Goal: Task Accomplishment & Management: Manage account settings

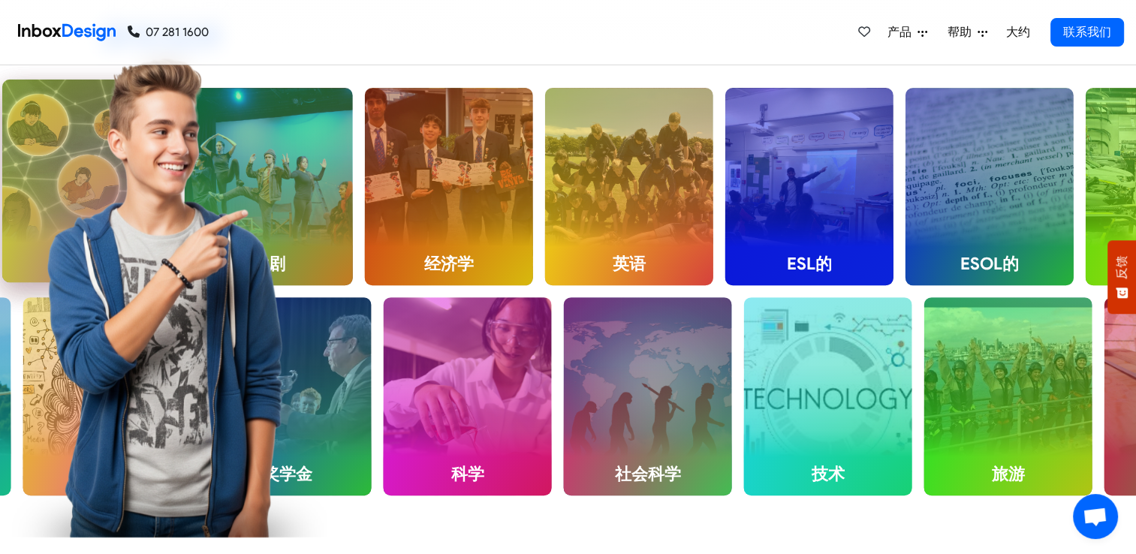
scroll to position [593, 0]
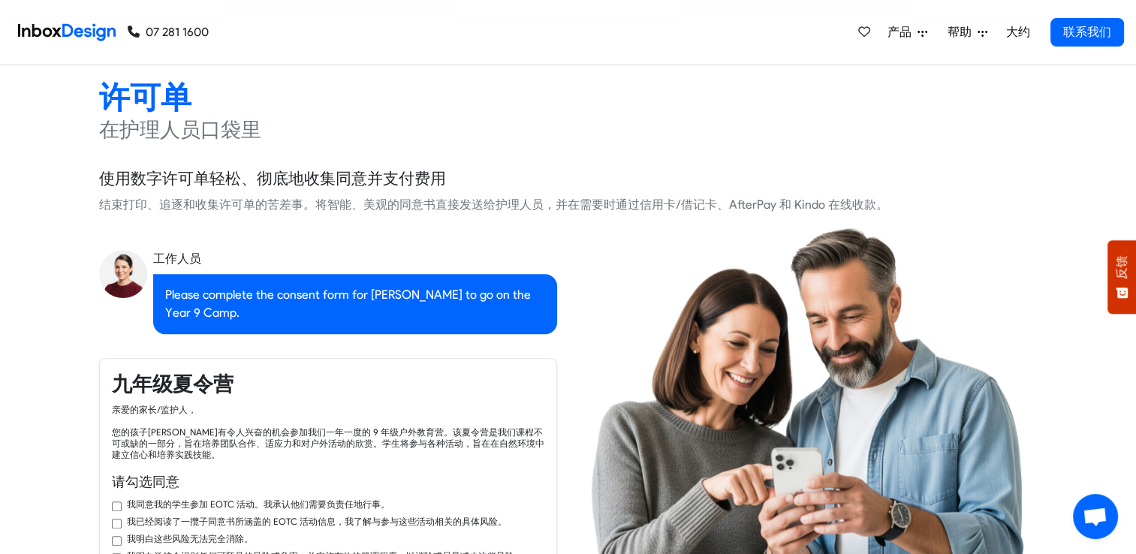
checkbox input "true"
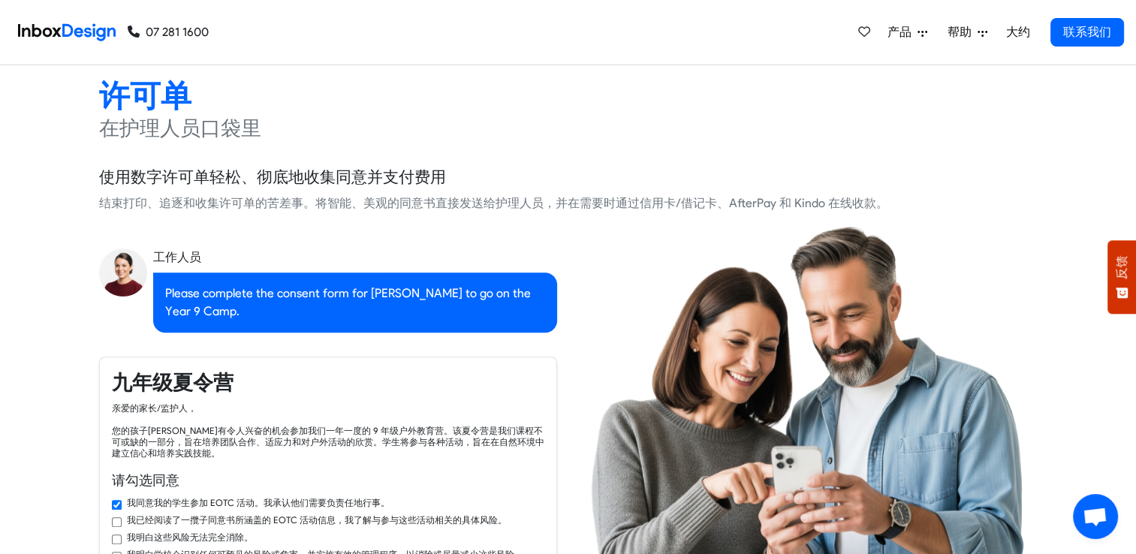
checkbox input "true"
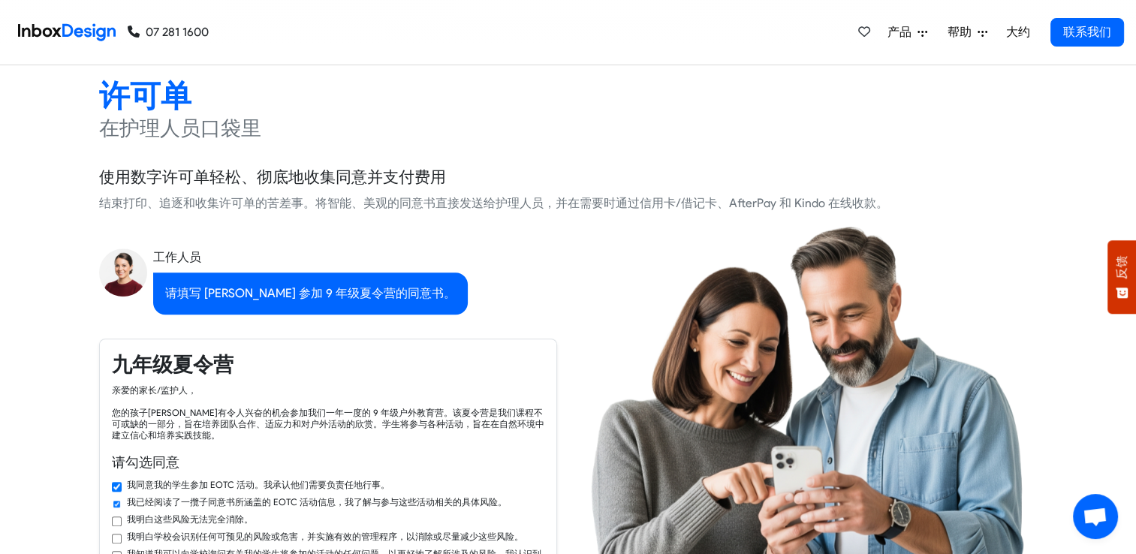
checkbox input "true"
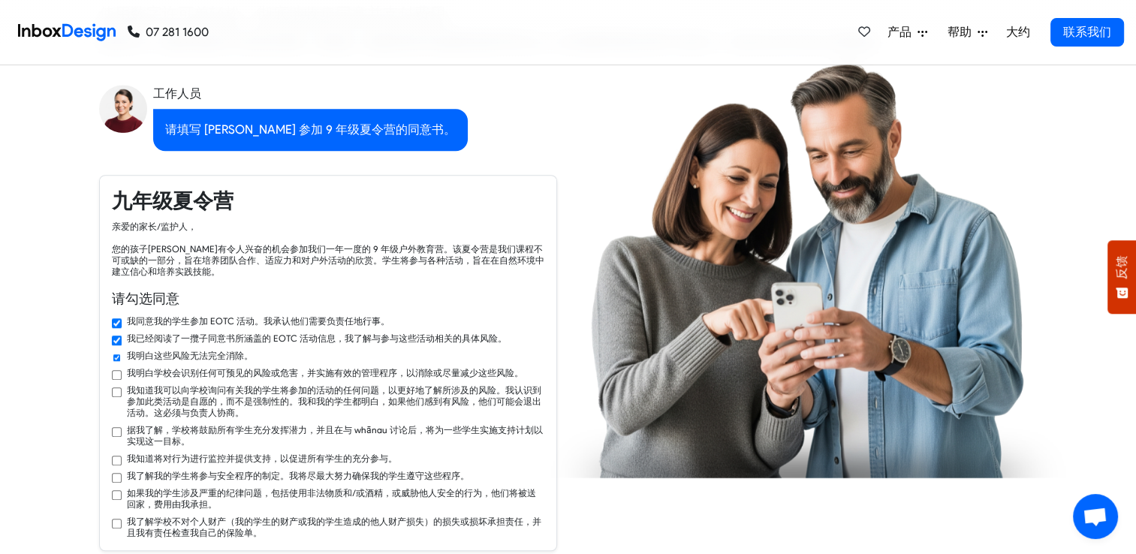
checkbox input "true"
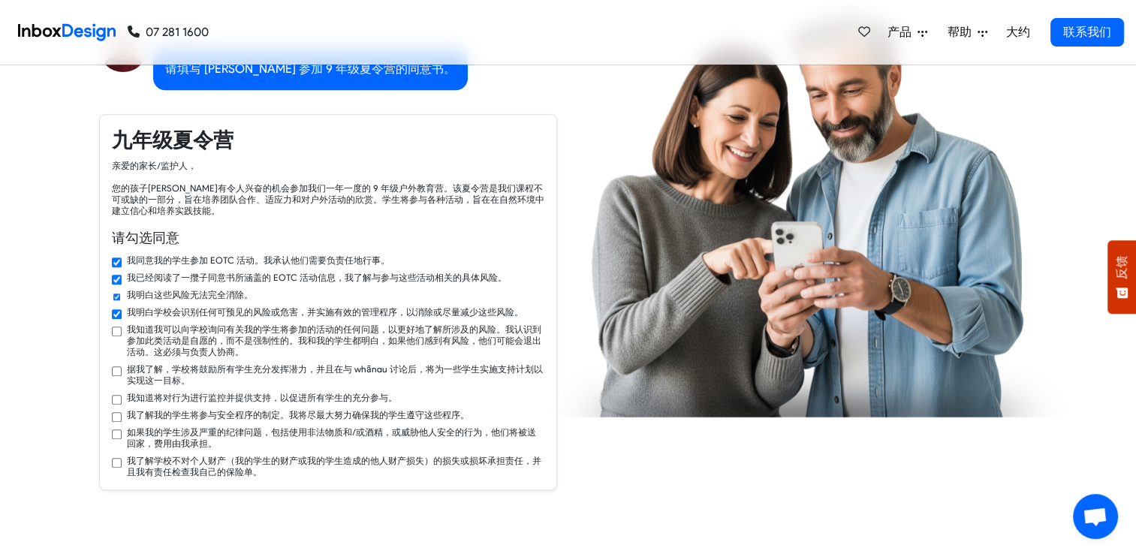
checkbox input "true"
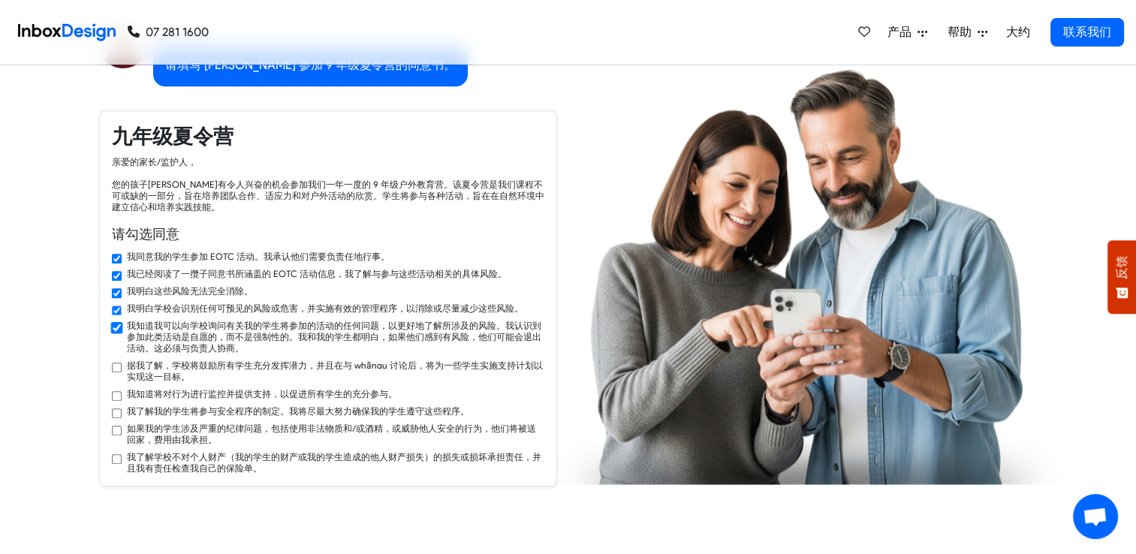
checkbox input "true"
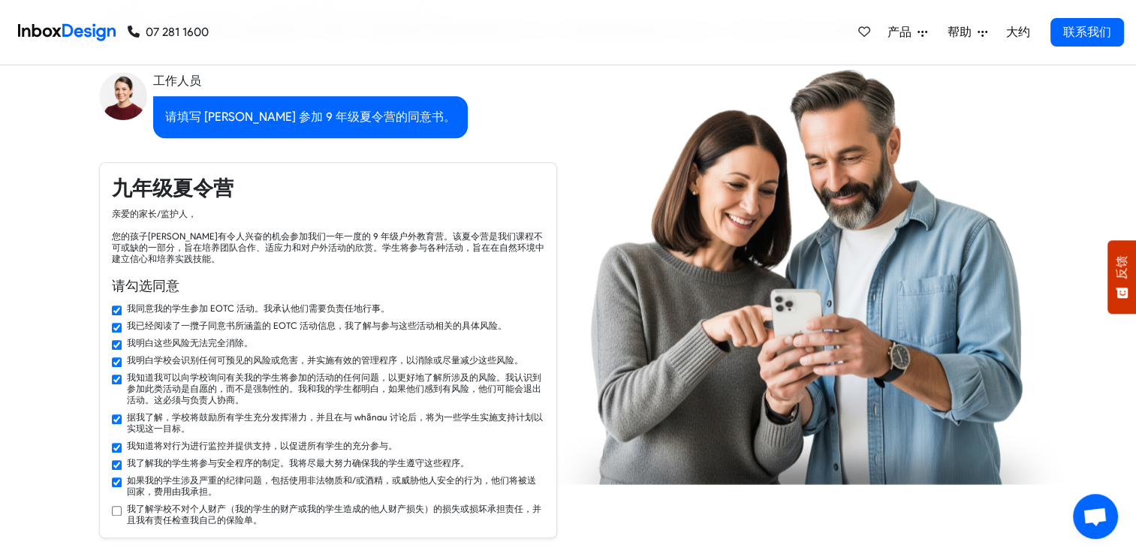
checkbox input "false"
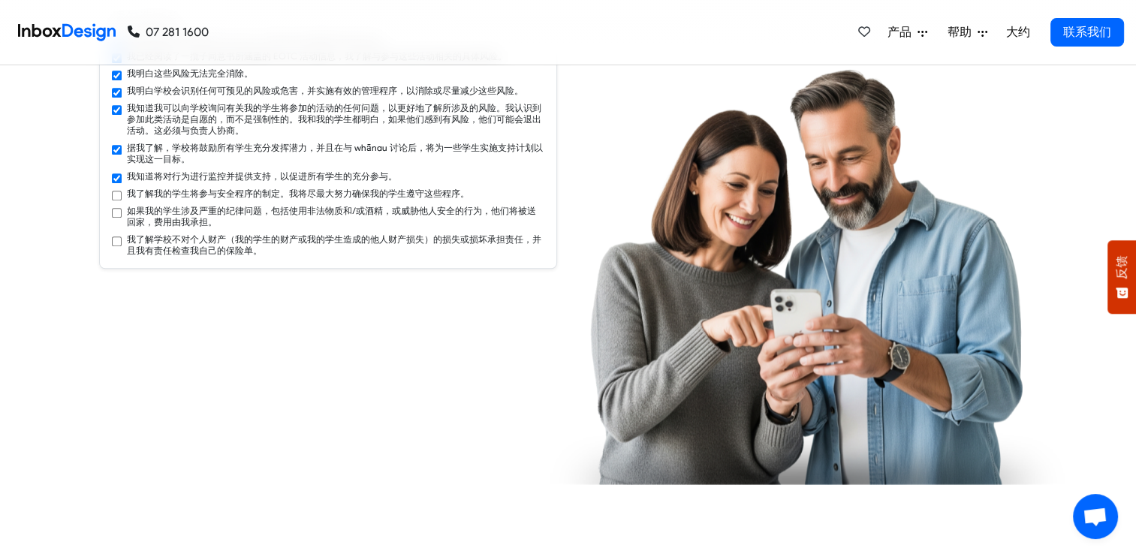
checkbox input "true"
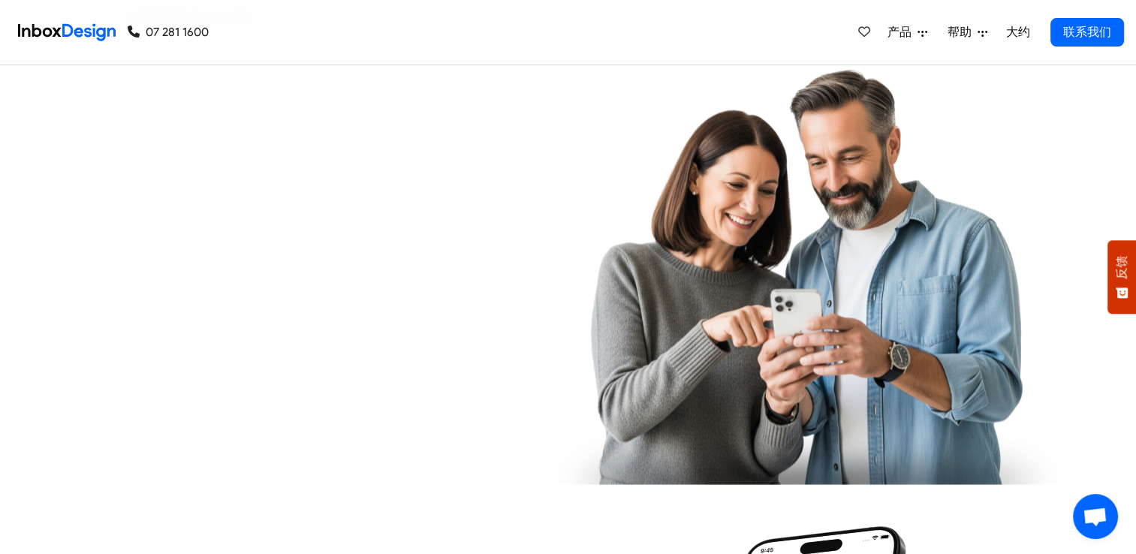
checkbox input "true"
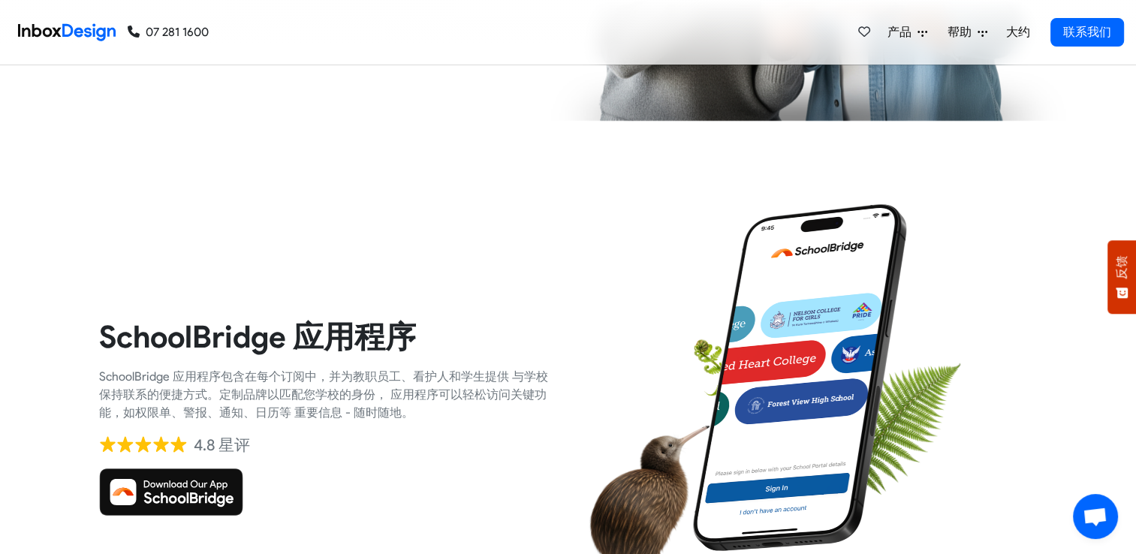
scroll to position [2192, 0]
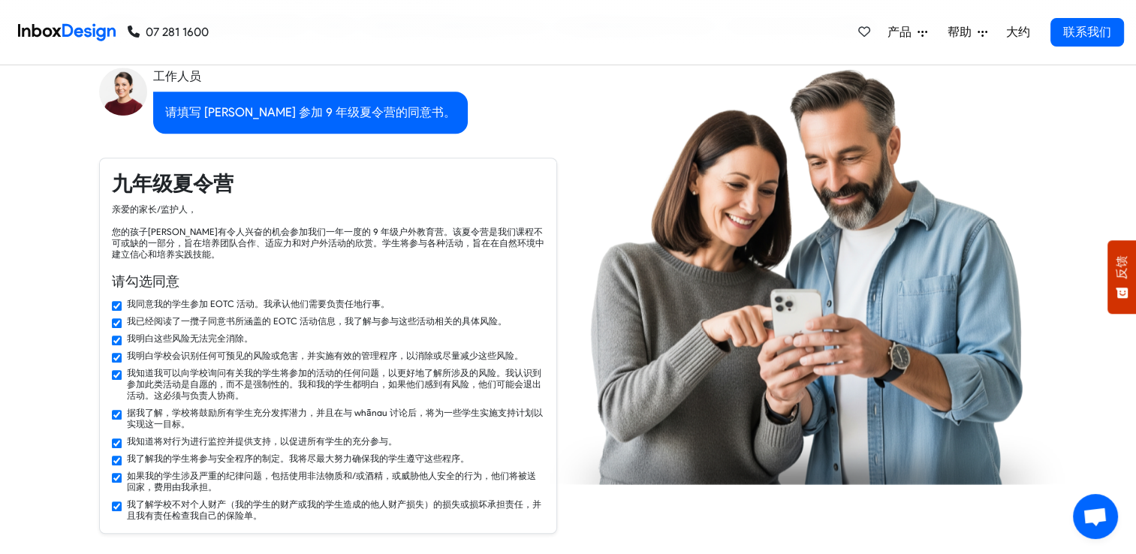
checkbox input "false"
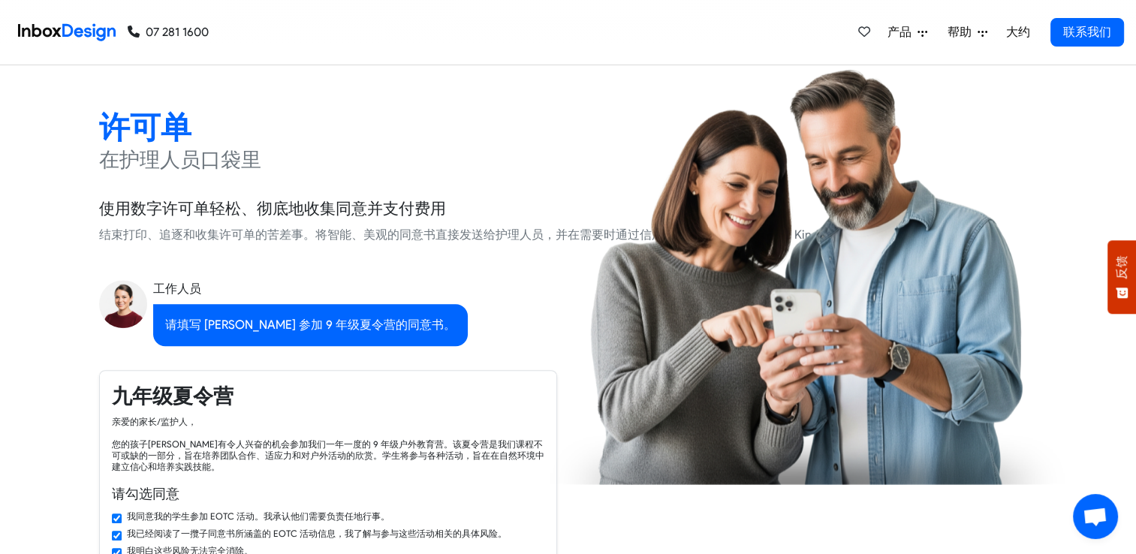
checkbox input "false"
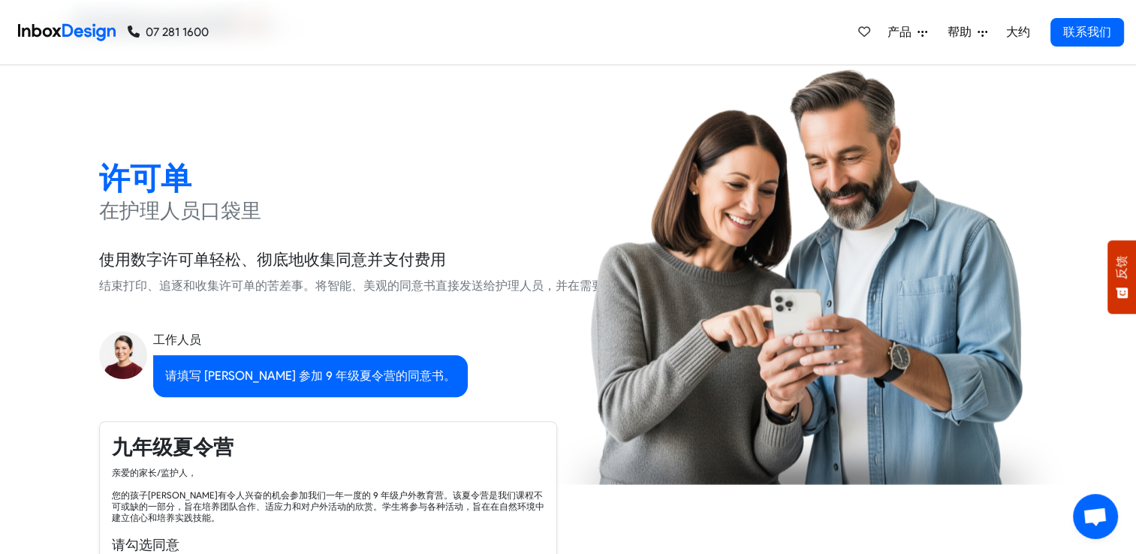
checkbox input "false"
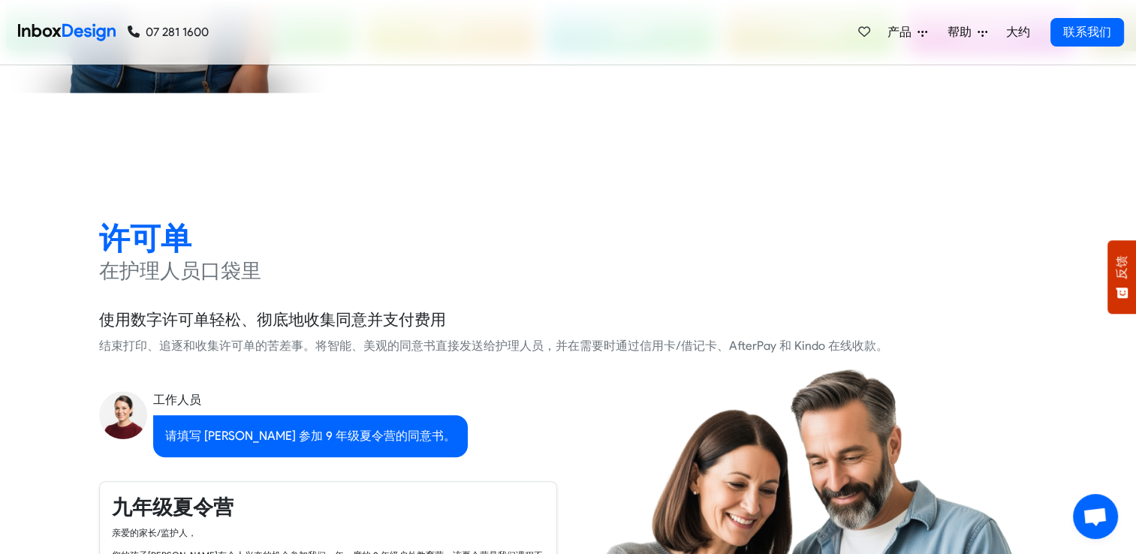
checkbox input "false"
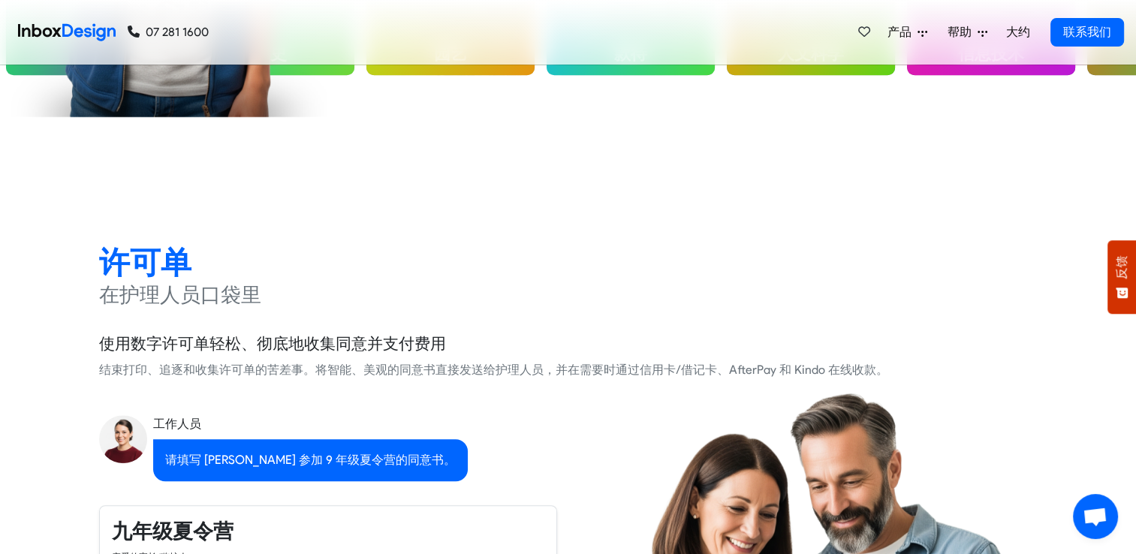
checkbox input "false"
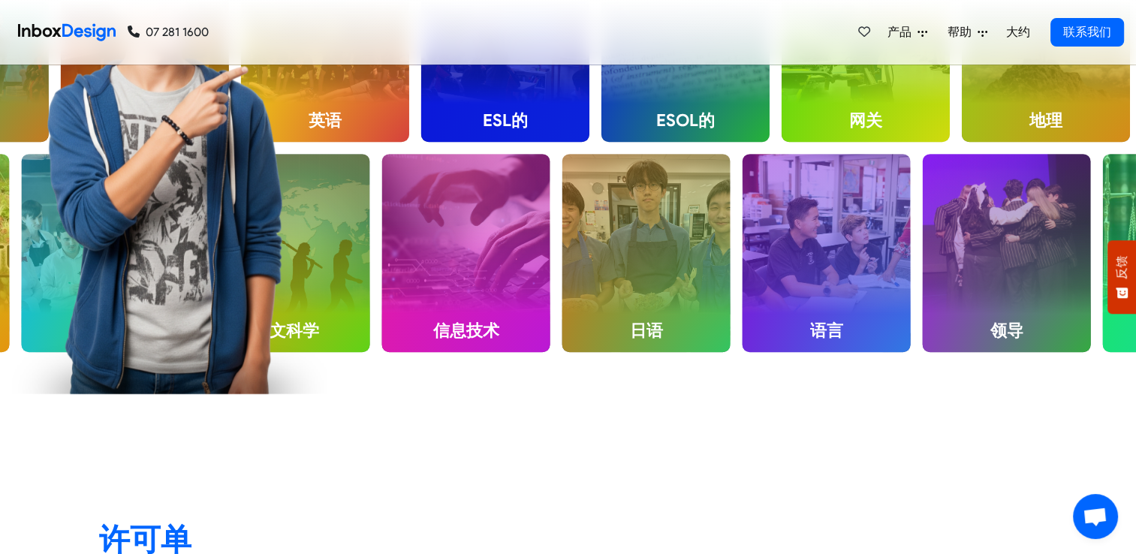
checkbox input "false"
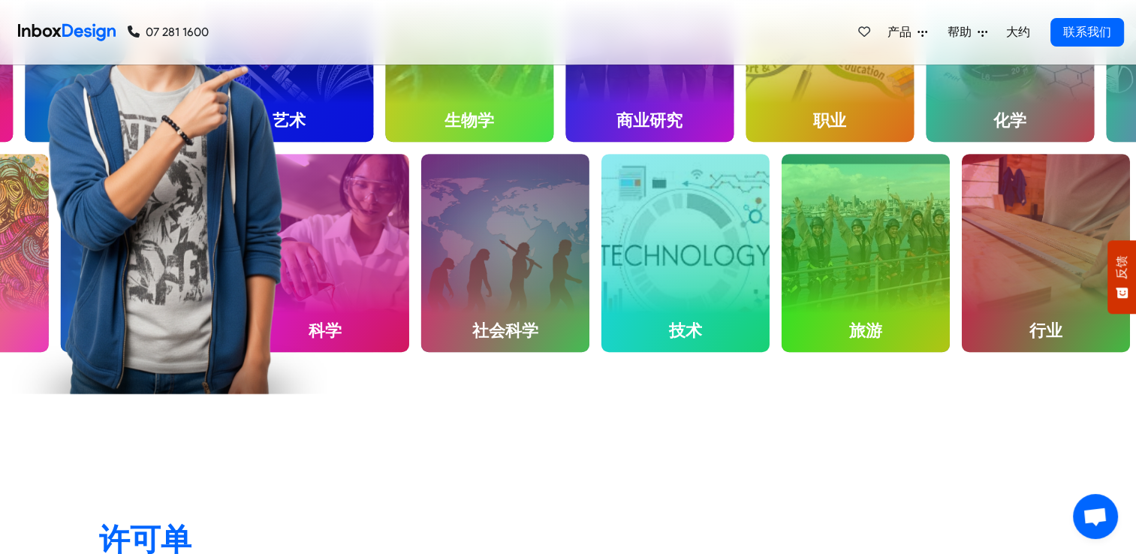
scroll to position [0, 0]
